Goal: Information Seeking & Learning: Learn about a topic

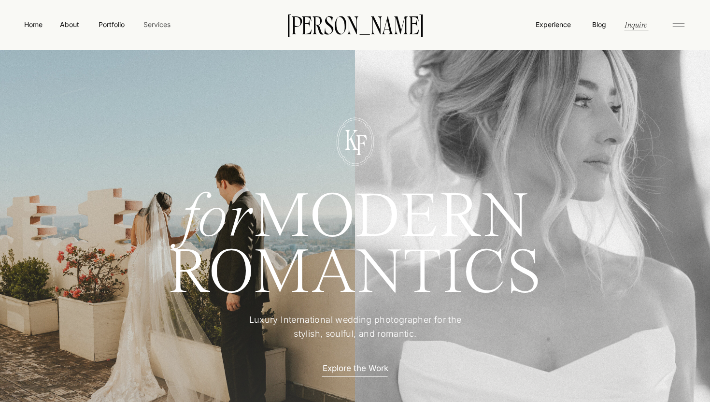
click at [150, 28] on nav "Services" at bounding box center [157, 24] width 29 height 10
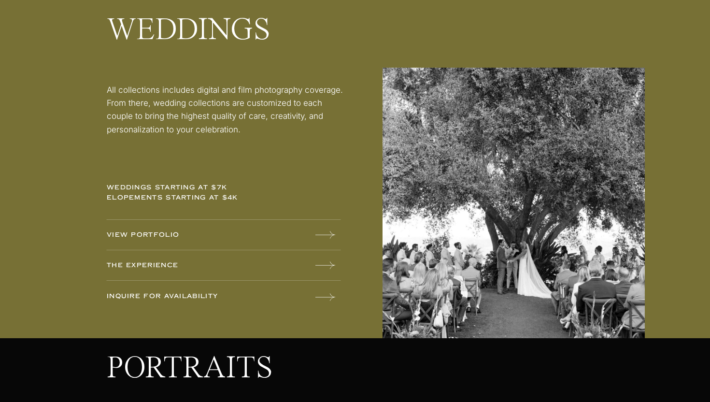
scroll to position [1243, 0]
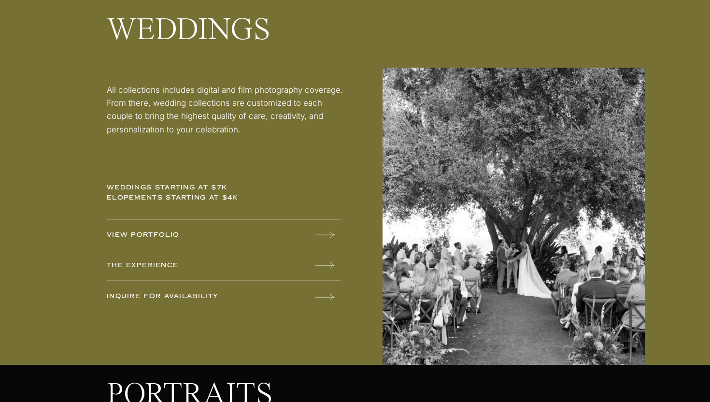
click at [324, 293] on icon at bounding box center [326, 297] width 20 height 19
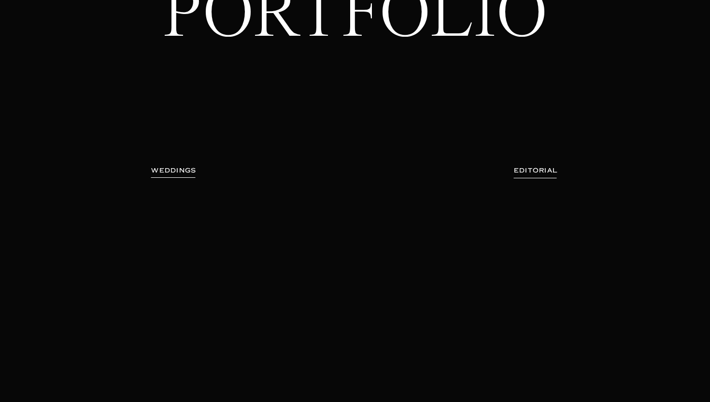
scroll to position [104, 0]
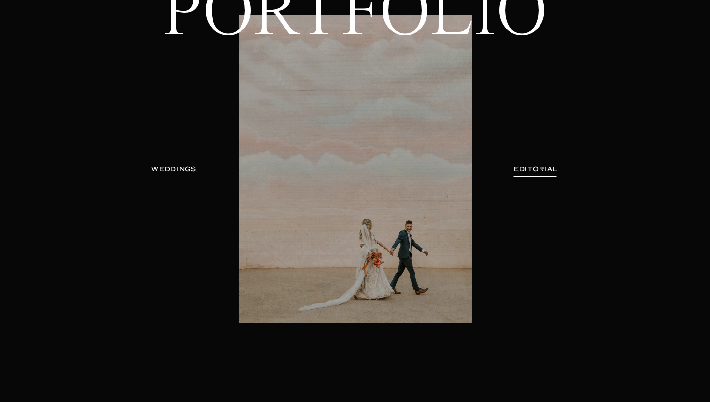
click at [179, 172] on h3 "WEDDINGS" at bounding box center [174, 169] width 61 height 10
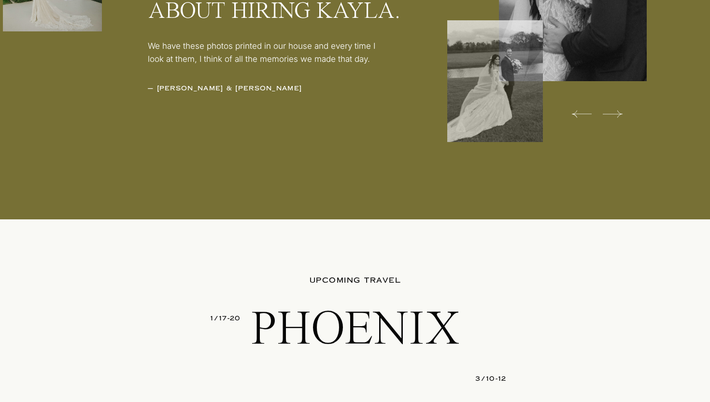
scroll to position [3212, 0]
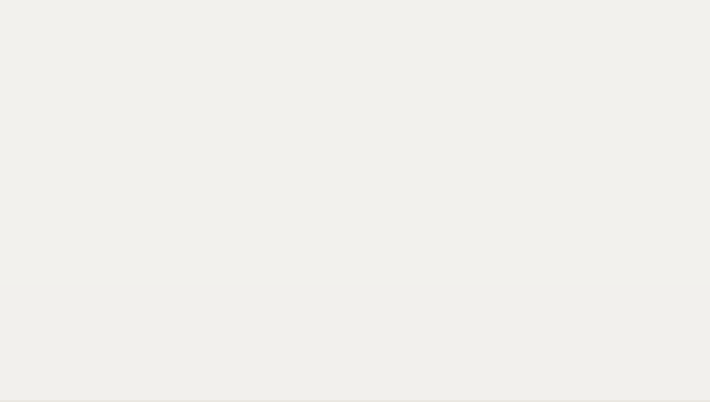
scroll to position [698, 0]
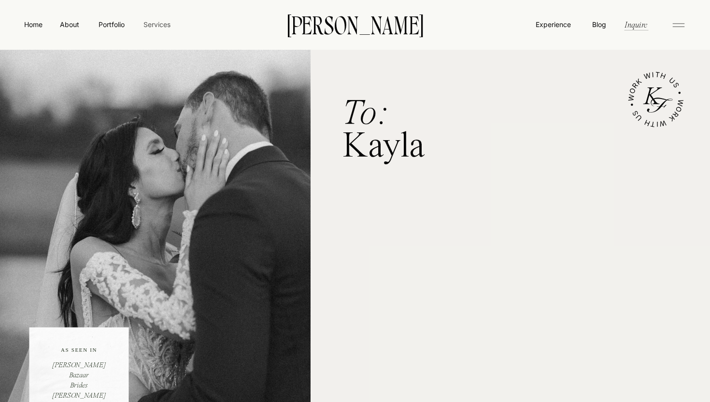
click at [150, 29] on nav "Services" at bounding box center [157, 24] width 29 height 10
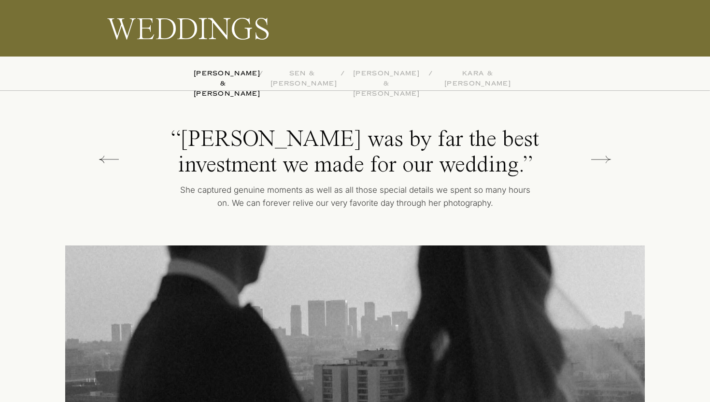
scroll to position [2284, 0]
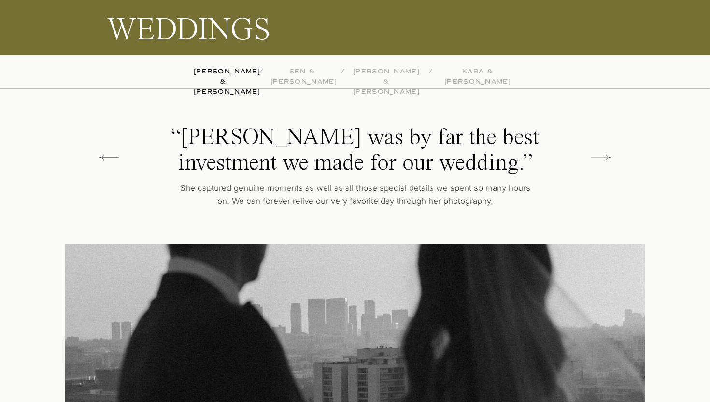
click at [287, 71] on p "sen & [PERSON_NAME]" at bounding box center [302, 72] width 63 height 10
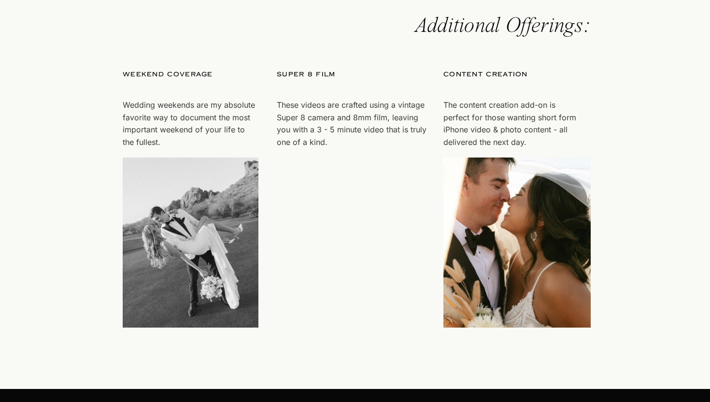
scroll to position [2845, 0]
